Goal: Task Accomplishment & Management: Manage account settings

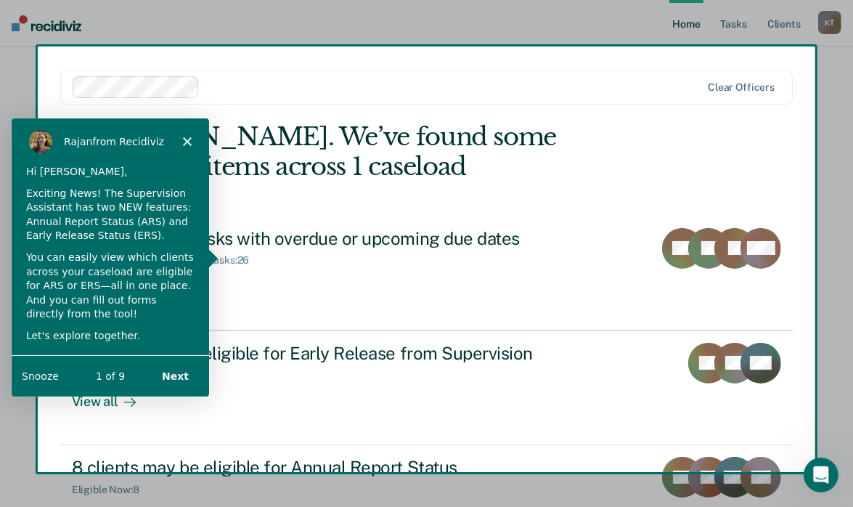
click at [312, 203] on div "Product tour overlay" at bounding box center [426, 253] width 853 height 507
click at [189, 142] on icon "Close" at bounding box center [186, 140] width 9 height 9
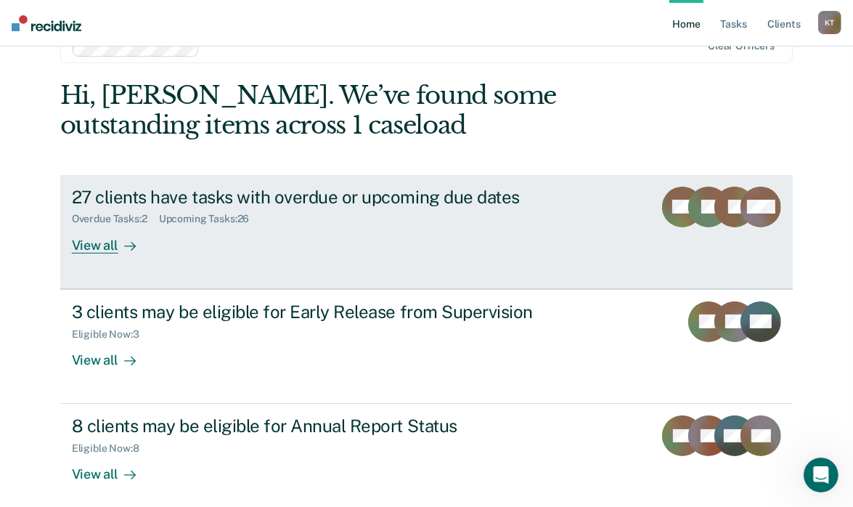
scroll to position [52, 0]
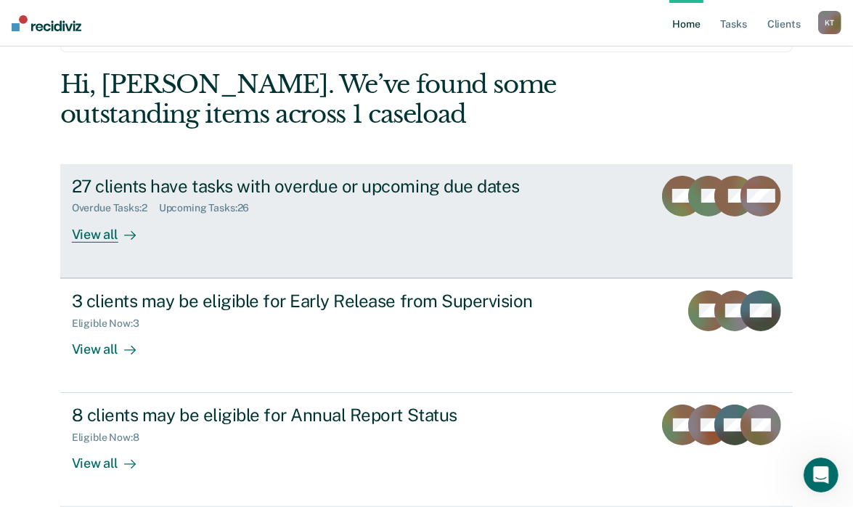
click at [272, 200] on div "Overdue Tasks : 2 Upcoming Tasks : 26" at bounding box center [327, 205] width 510 height 18
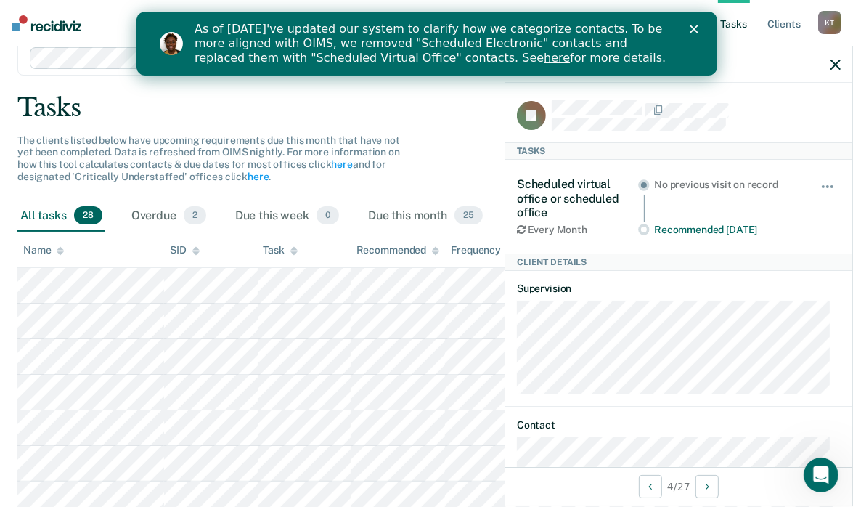
scroll to position [59, 0]
click at [695, 29] on icon "Close" at bounding box center [693, 29] width 9 height 9
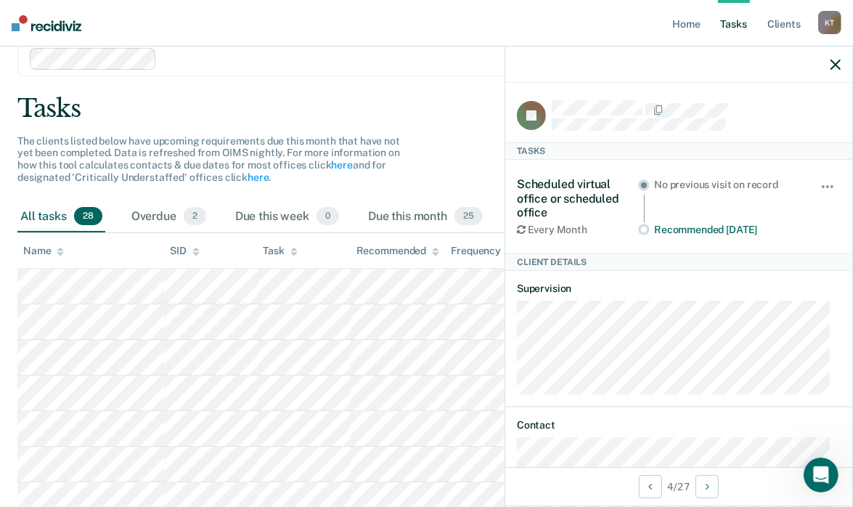
scroll to position [0, 0]
